Goal: Complete application form

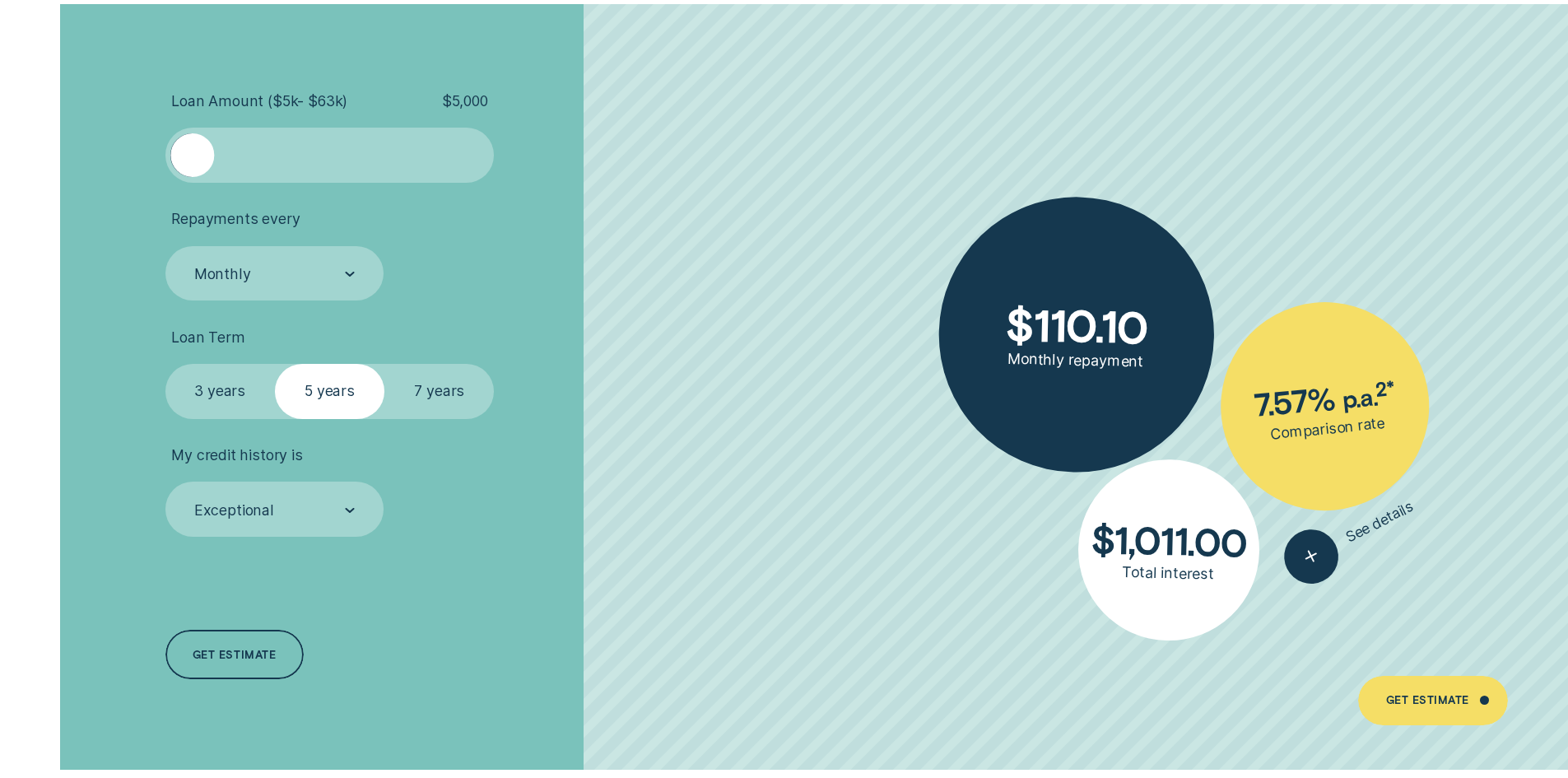
scroll to position [3787, 0]
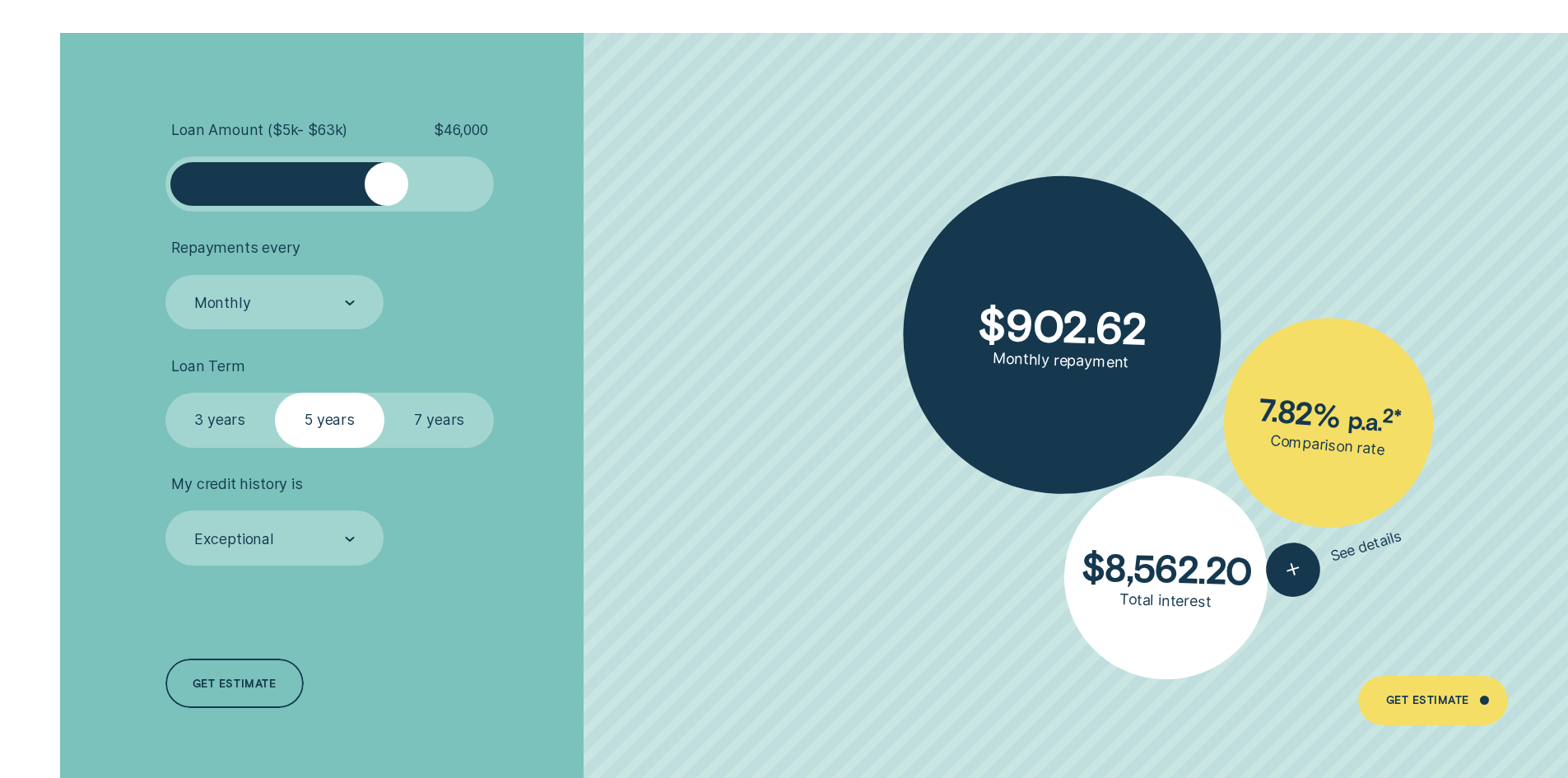
drag, startPoint x: 191, startPoint y: 189, endPoint x: 384, endPoint y: 191, distance: 193.0
click at [384, 191] on div at bounding box center [386, 184] width 44 height 44
click at [447, 418] on label "7 years" at bounding box center [439, 421] width 109 height 56
click at [384, 393] on input "7 years" at bounding box center [384, 393] width 0 height 0
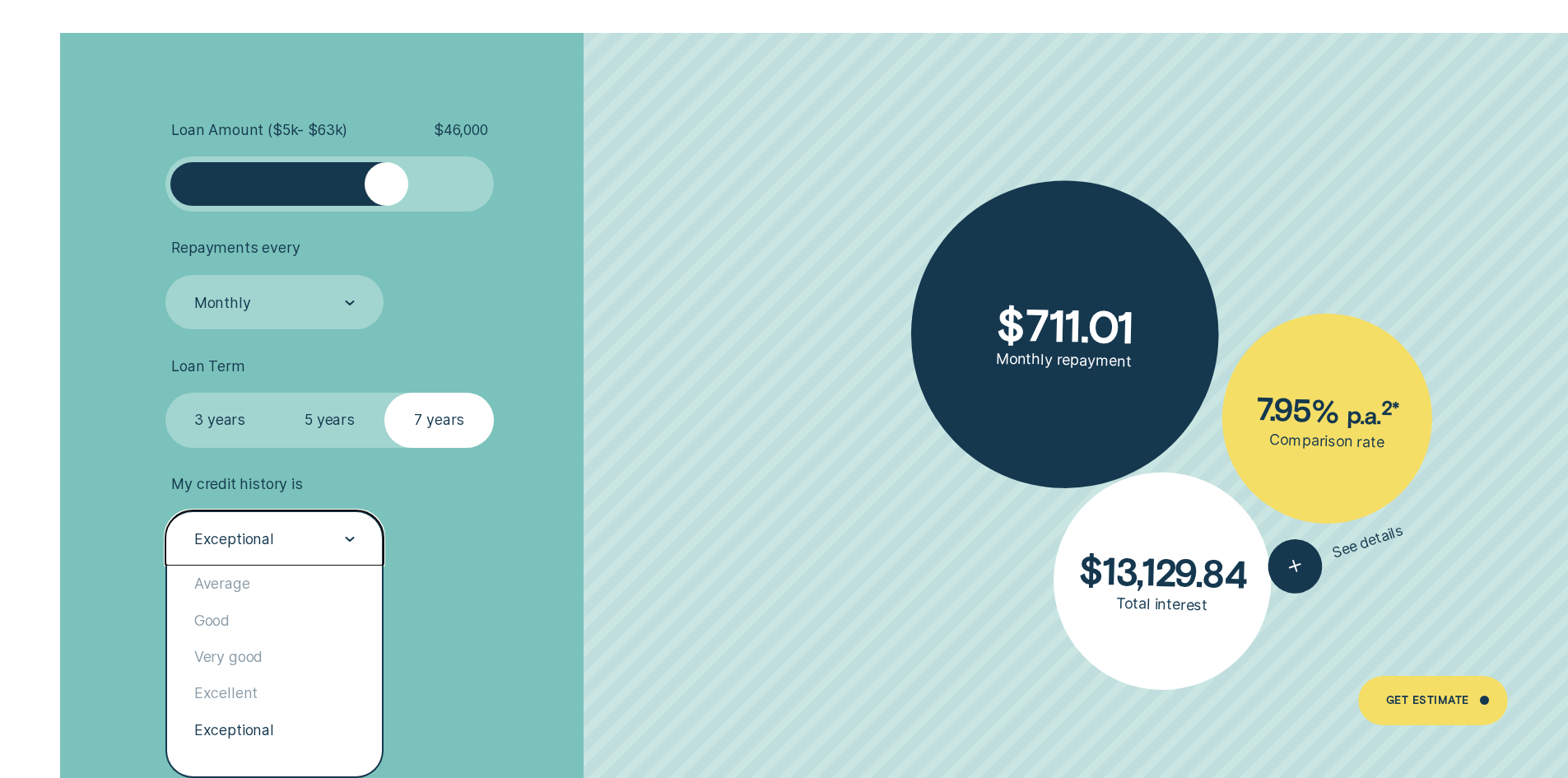
click at [355, 538] on div "Exceptional" at bounding box center [275, 538] width 219 height 56
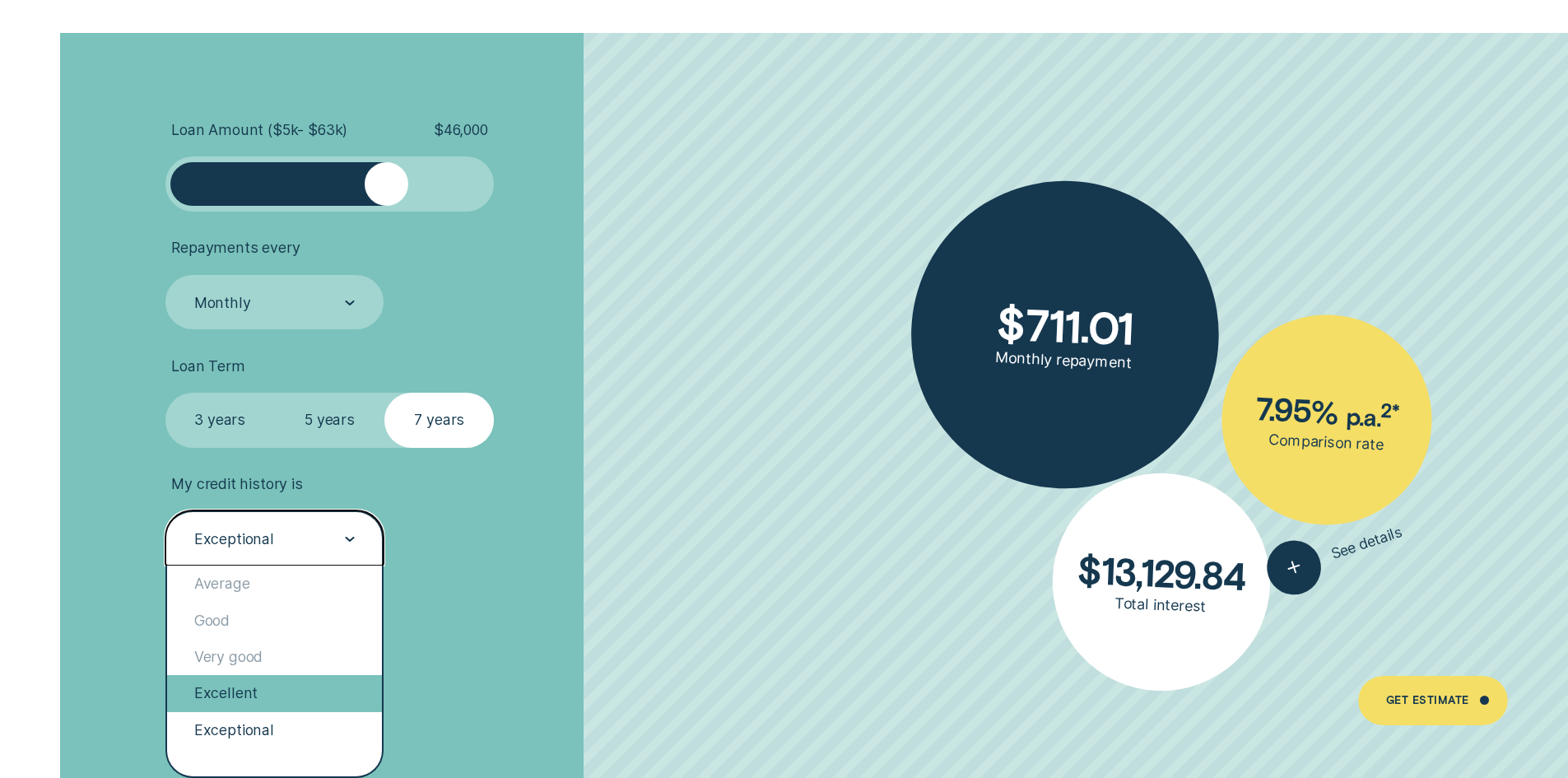
click at [229, 689] on div "Excellent" at bounding box center [274, 693] width 215 height 36
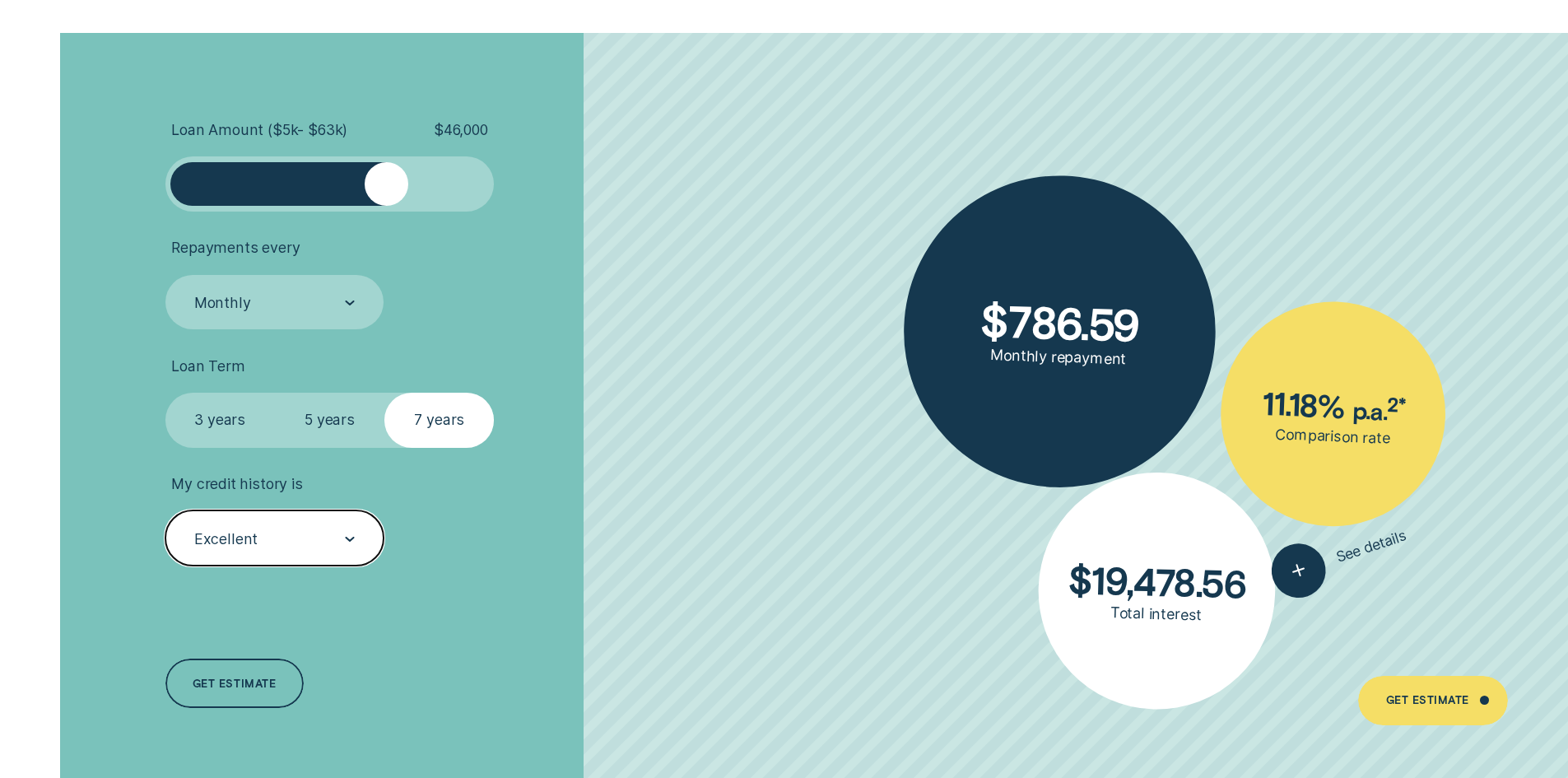
click at [260, 539] on div "Excellent" at bounding box center [273, 539] width 162 height 21
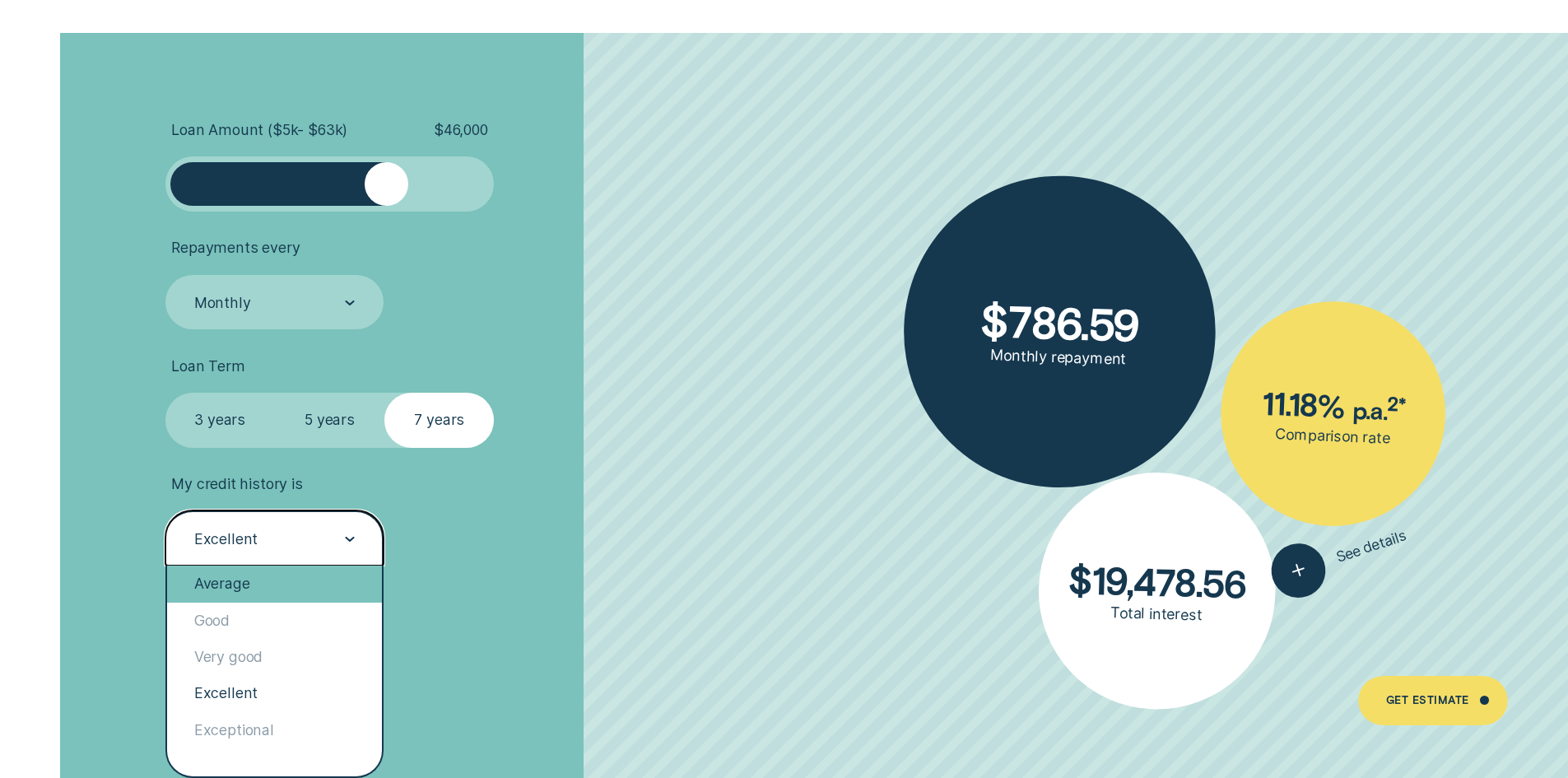
click at [244, 577] on div "Average" at bounding box center [274, 584] width 215 height 36
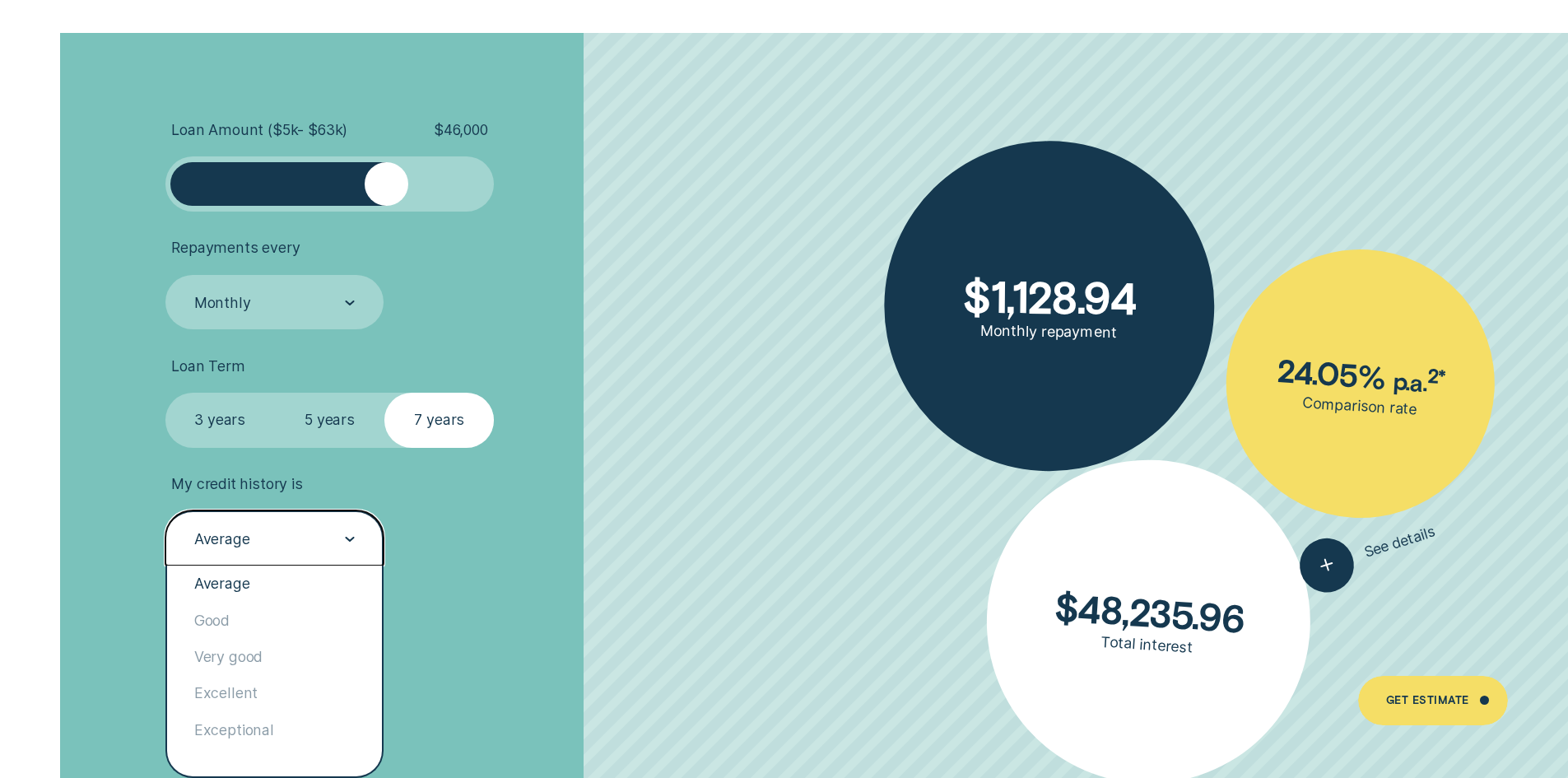
click at [282, 543] on div "Average" at bounding box center [273, 539] width 162 height 21
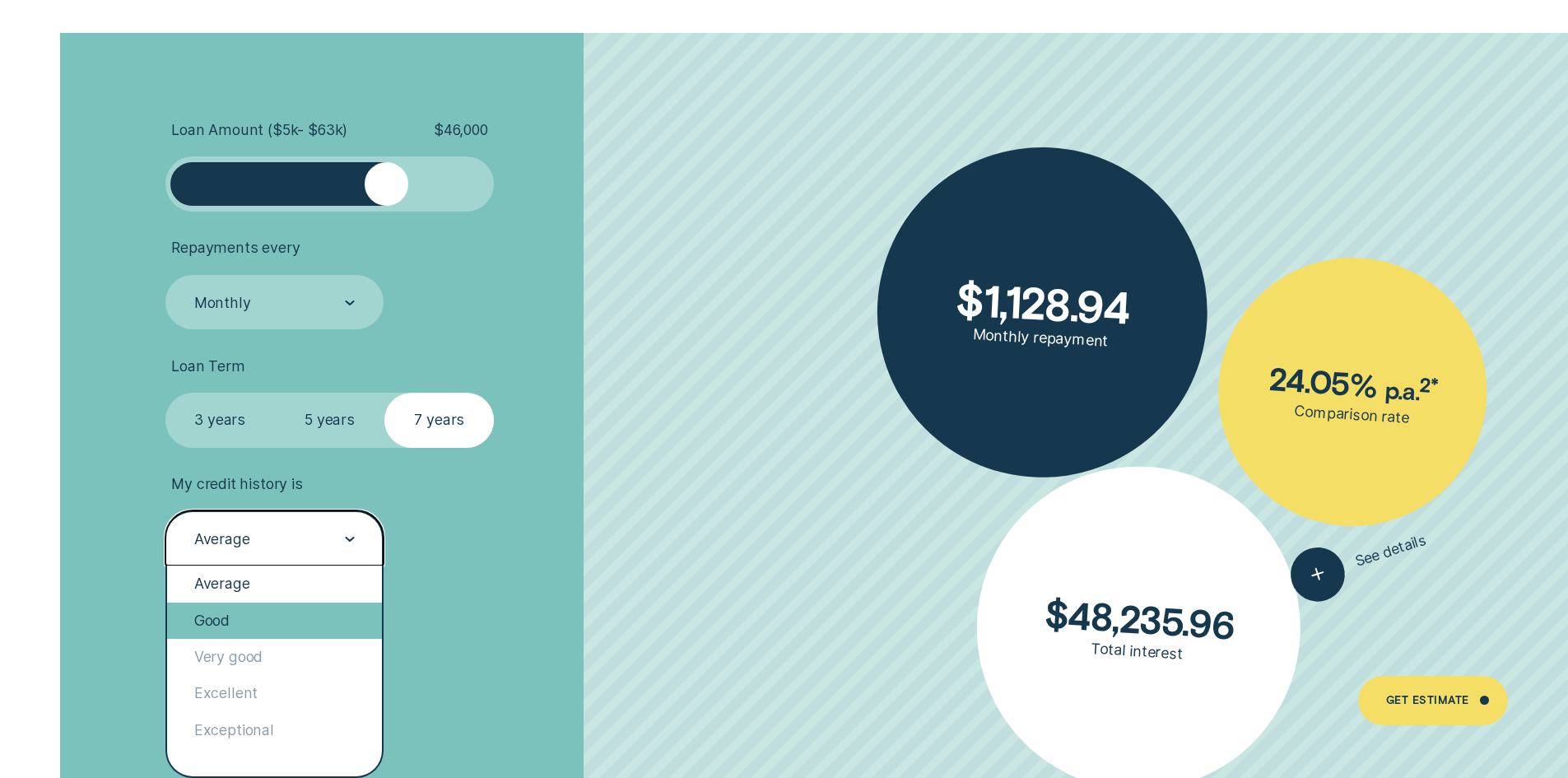
click at [208, 615] on div "Good" at bounding box center [274, 620] width 215 height 36
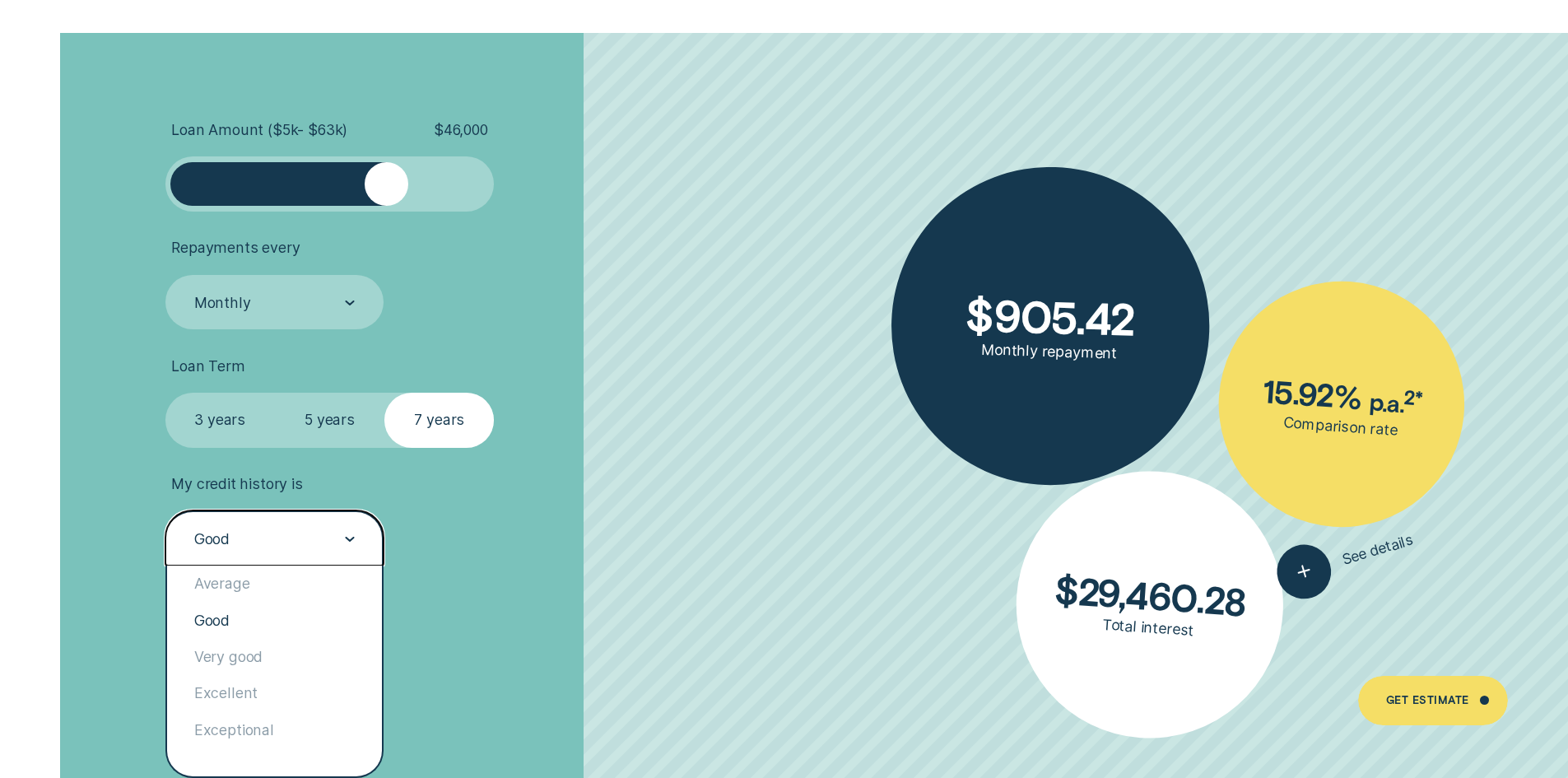
click at [224, 534] on div "Good" at bounding box center [212, 539] width 36 height 18
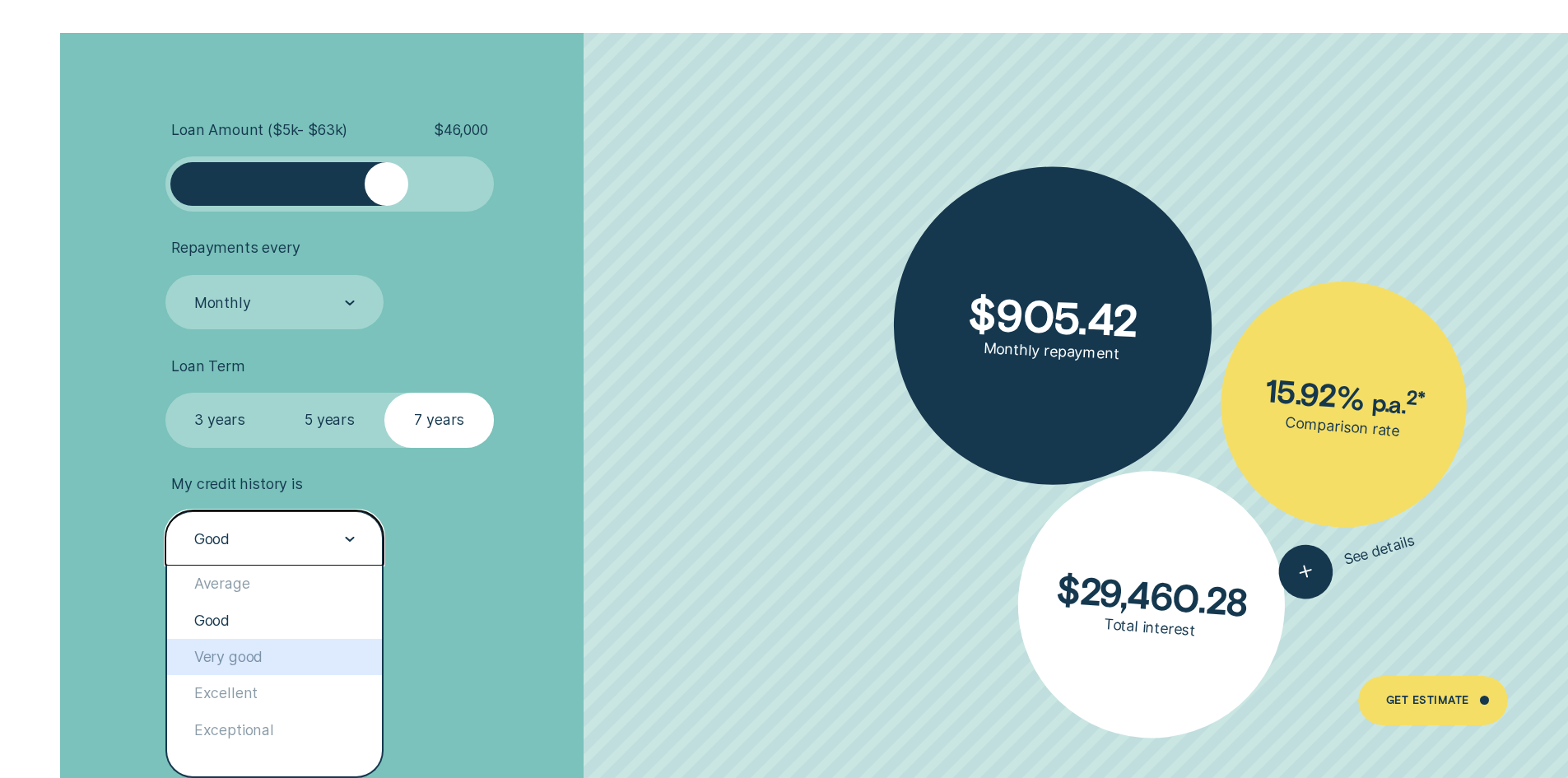
click at [244, 649] on div "Very good" at bounding box center [274, 657] width 215 height 36
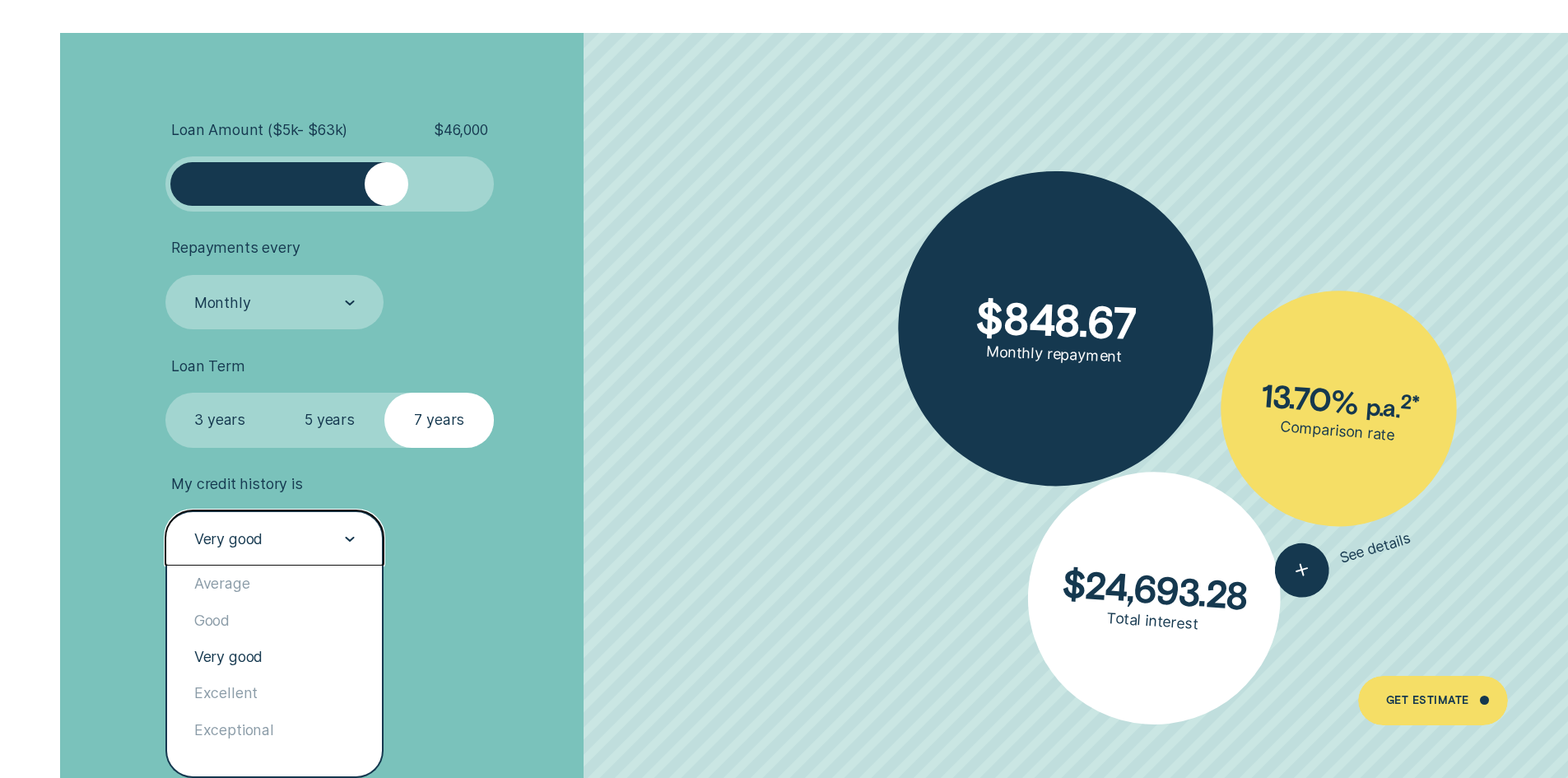
click at [246, 526] on div "Very good" at bounding box center [275, 538] width 219 height 56
click at [239, 690] on div "Excellent" at bounding box center [274, 693] width 215 height 36
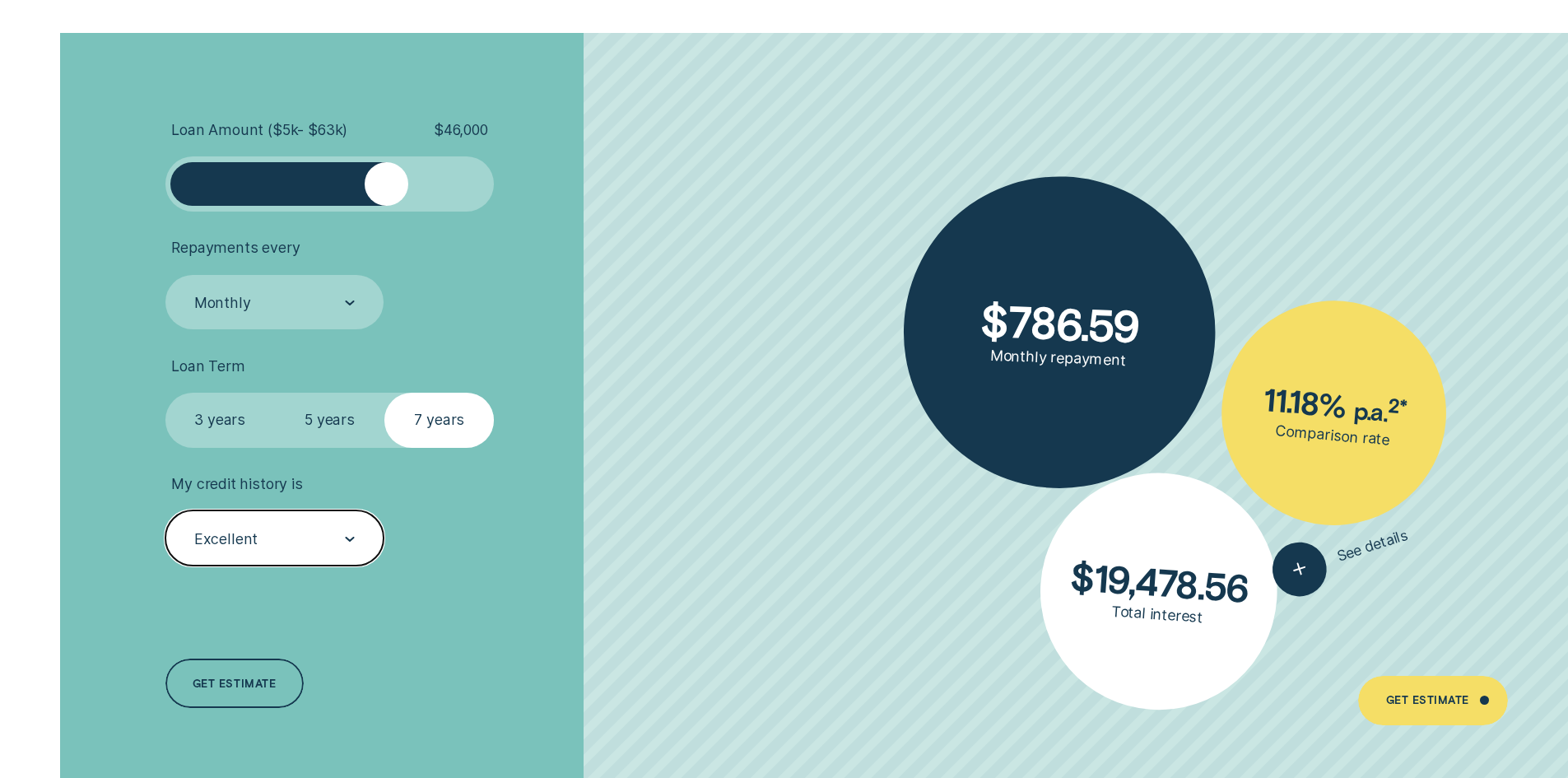
click at [256, 553] on div "Excellent" at bounding box center [275, 538] width 219 height 56
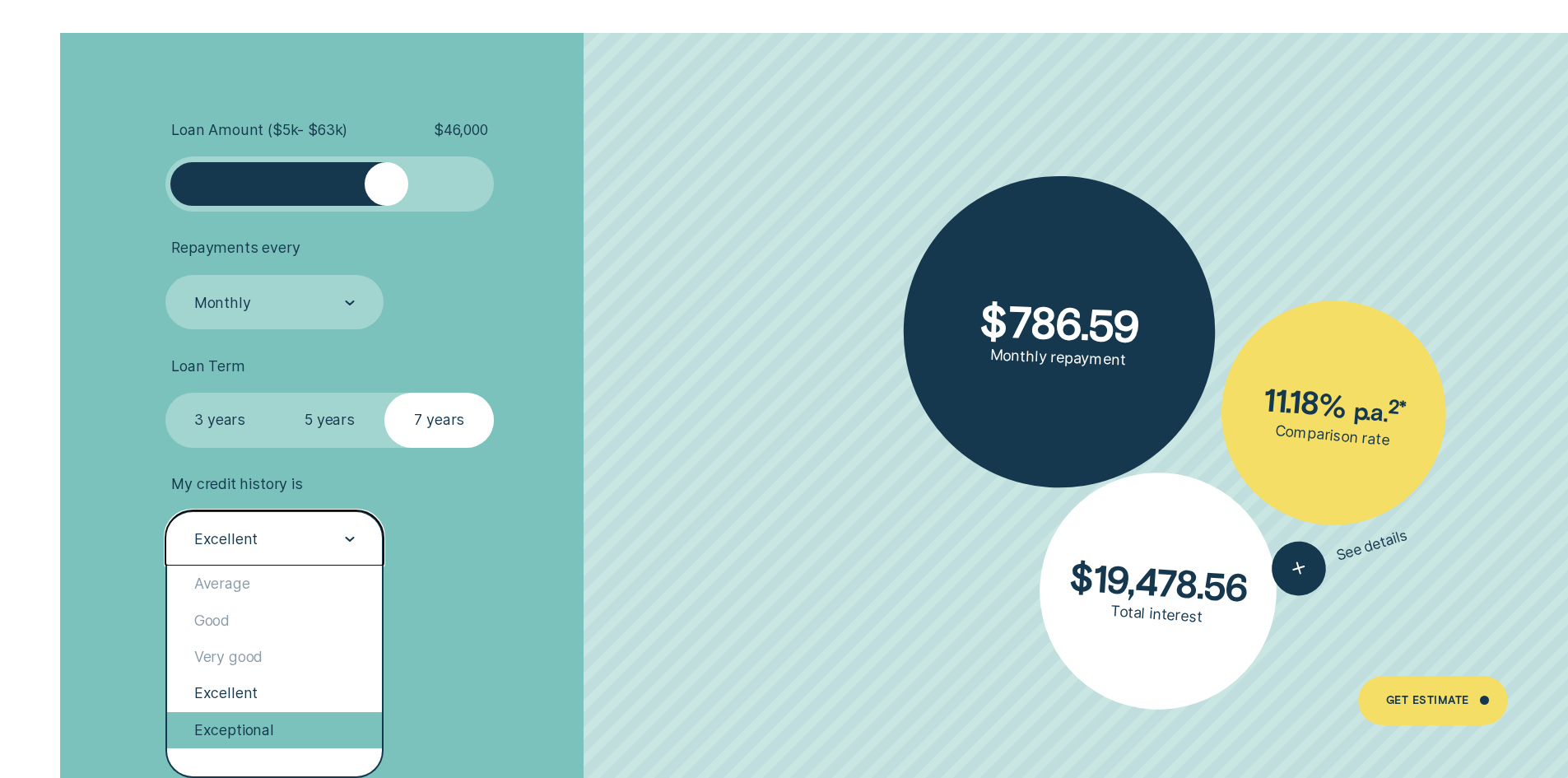
click at [210, 744] on div "Exceptional" at bounding box center [274, 729] width 215 height 36
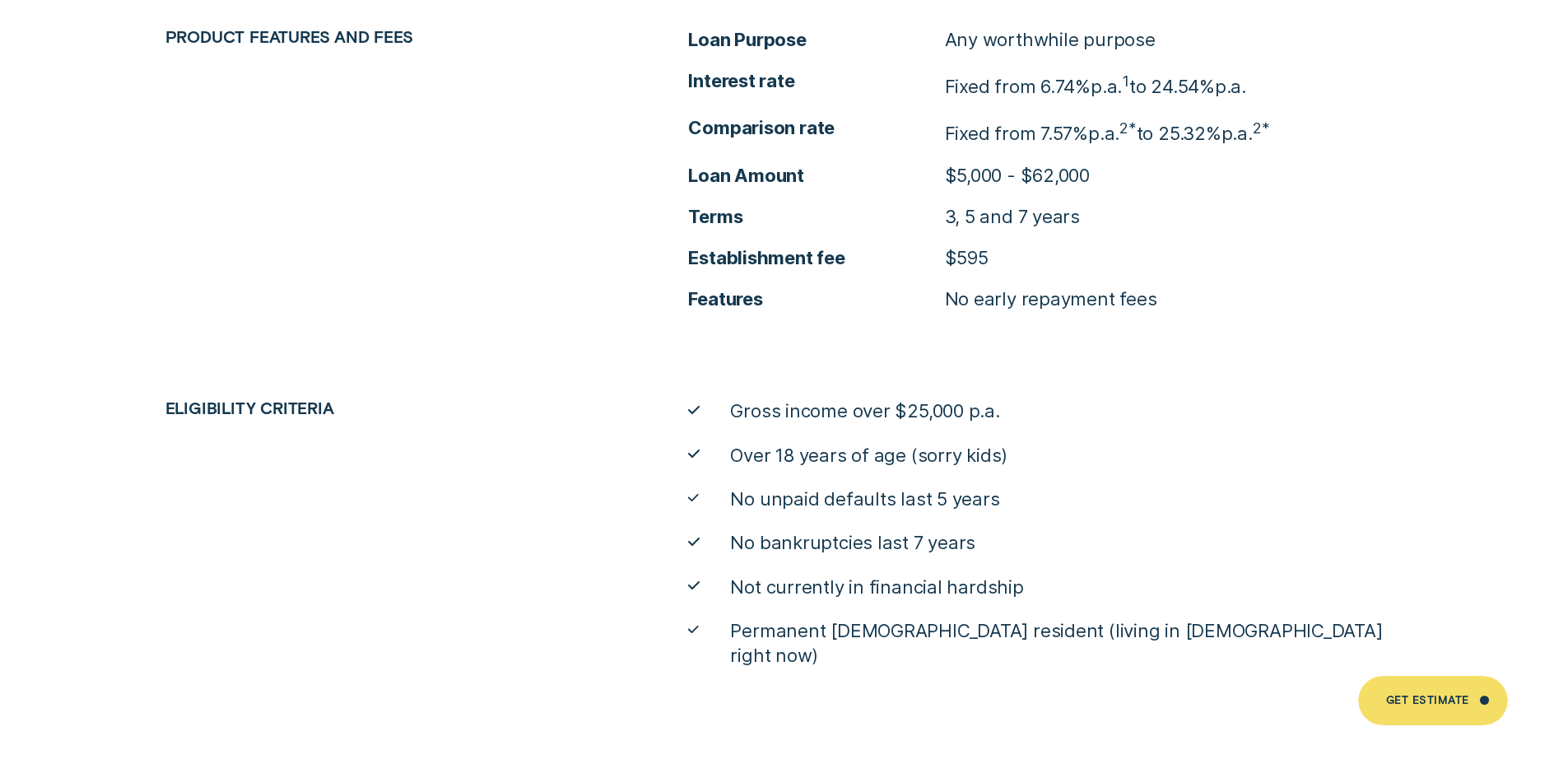
scroll to position [7573, 0]
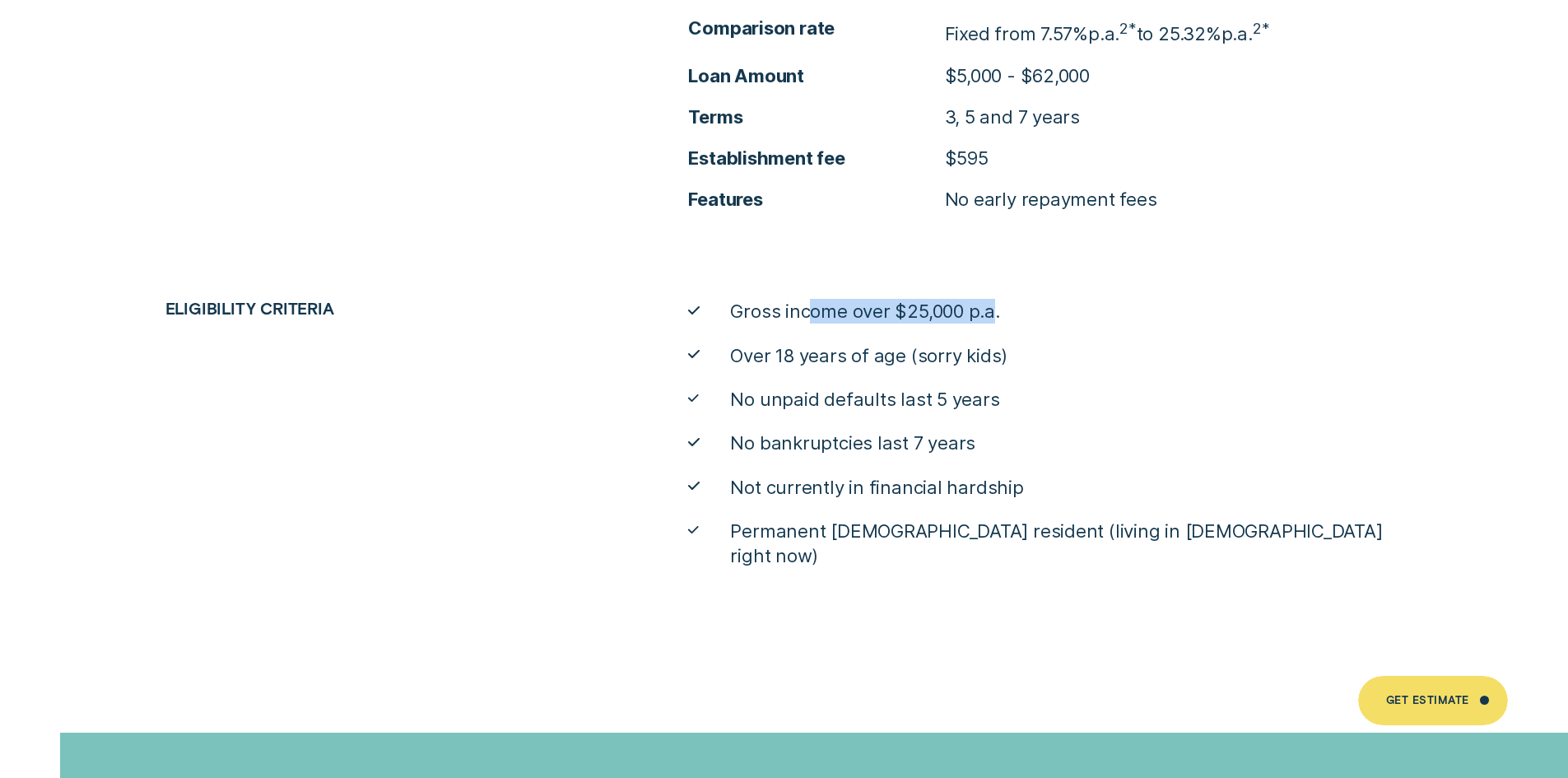
drag, startPoint x: 812, startPoint y: 299, endPoint x: 992, endPoint y: 307, distance: 180.2
click at [992, 307] on span "Gross income over $25,000 p.a." at bounding box center [864, 311] width 269 height 25
click at [771, 338] on ul "Gross income over $25,000 p.a. Over 18 years of age (sorry kids) No unpaid defa…" at bounding box center [1045, 433] width 732 height 269
drag, startPoint x: 809, startPoint y: 342, endPoint x: 941, endPoint y: 347, distance: 132.1
click at [941, 347] on span "Over 18 years of age (sorry kids)" at bounding box center [869, 355] width 278 height 25
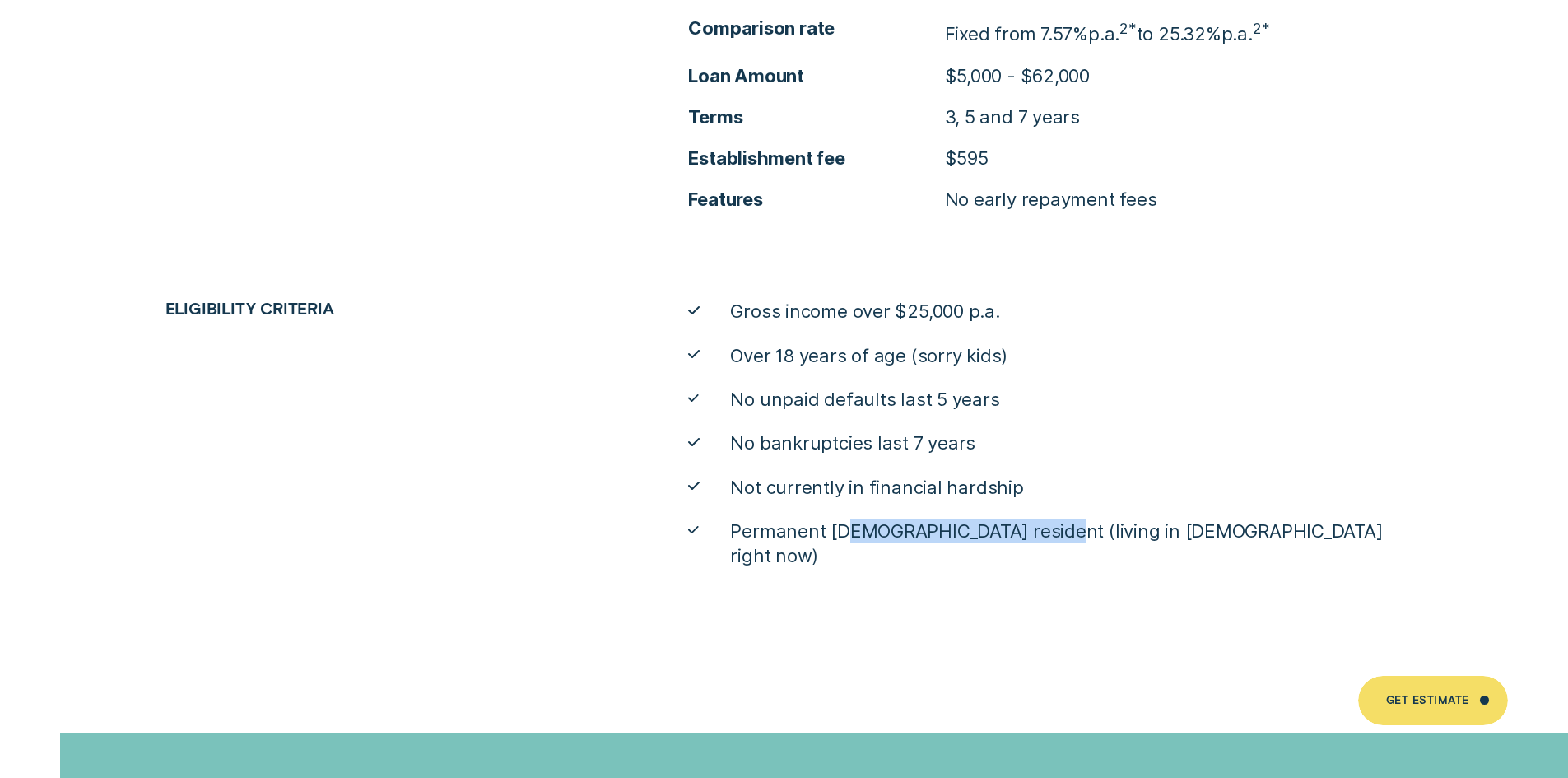
drag, startPoint x: 852, startPoint y: 538, endPoint x: 1022, endPoint y: 527, distance: 170.4
click at [1022, 527] on span "Permanent [DEMOGRAPHIC_DATA] resident (living in [DEMOGRAPHIC_DATA] right now)" at bounding box center [1067, 544] width 673 height 50
click at [1175, 514] on ul "Gross income over $25,000 p.a. Over 18 years of age (sorry kids) No unpaid defa…" at bounding box center [1045, 433] width 732 height 269
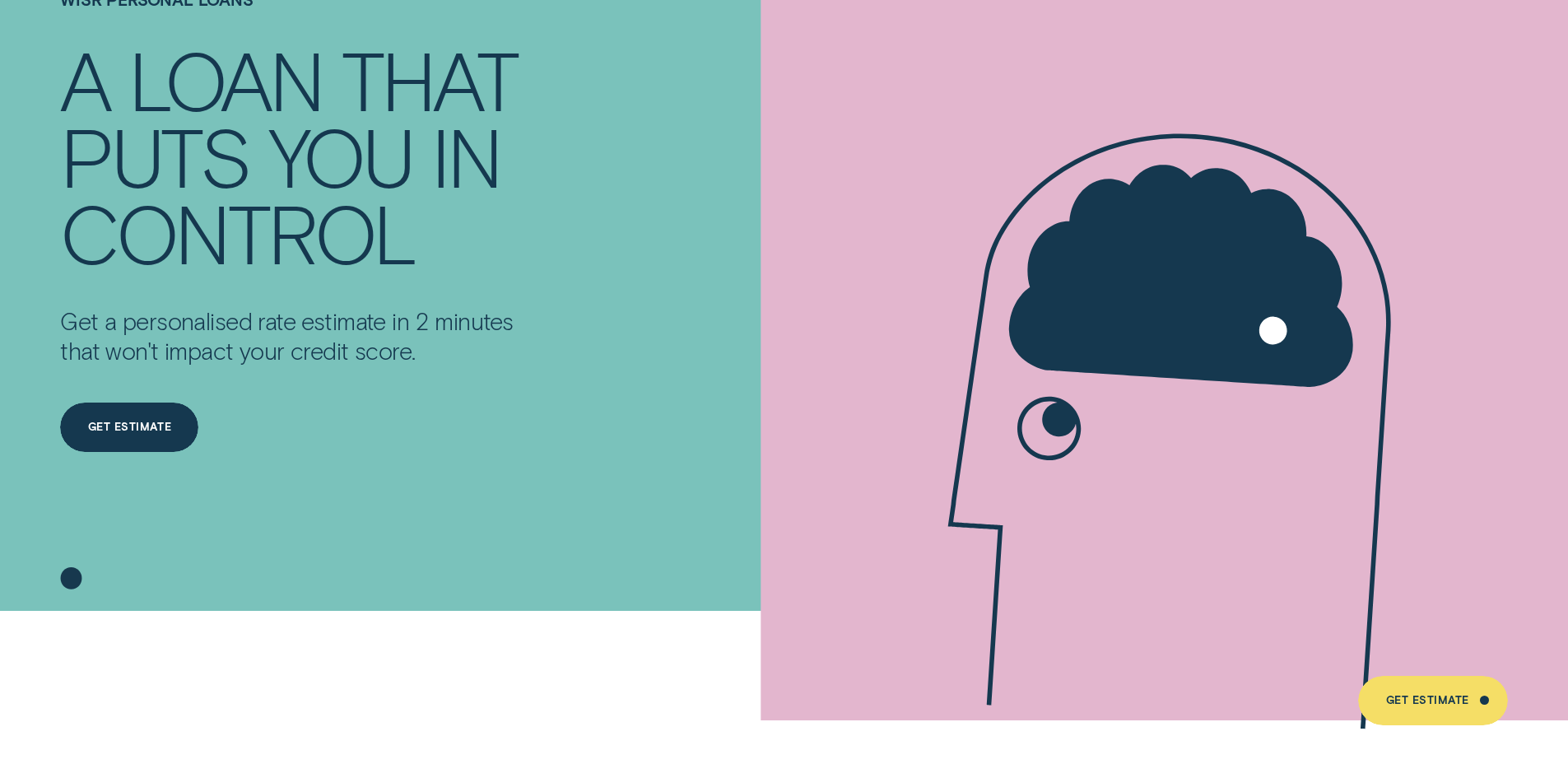
scroll to position [0, 0]
